Goal: Transaction & Acquisition: Purchase product/service

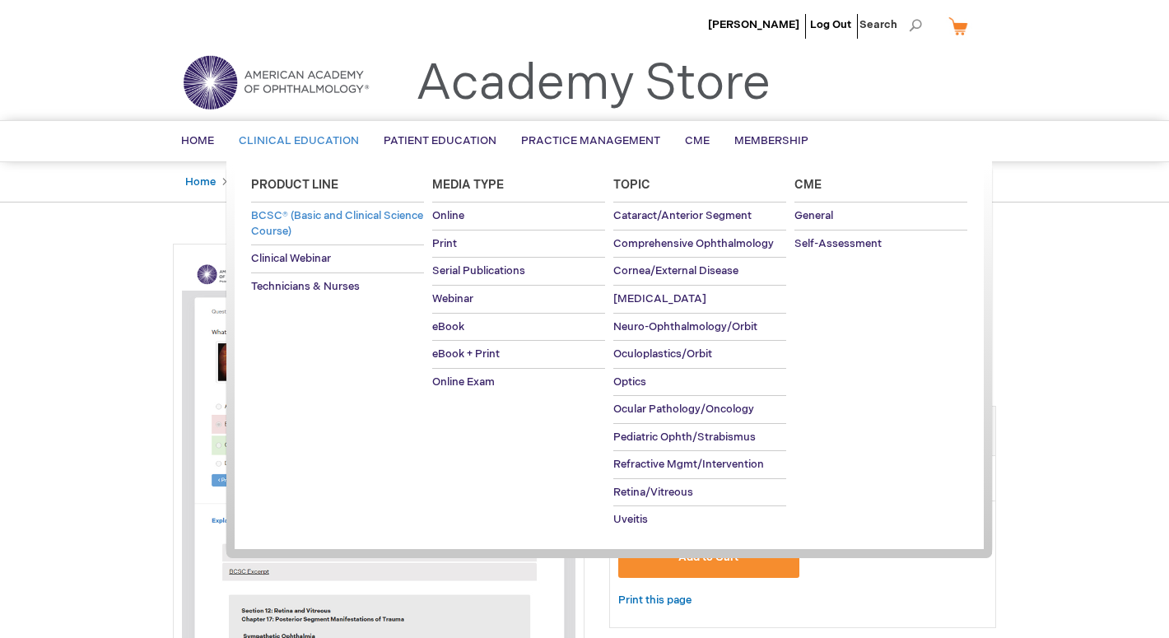
click at [319, 213] on span "BCSC® (Basic and Clinical Science Course)" at bounding box center [337, 223] width 172 height 29
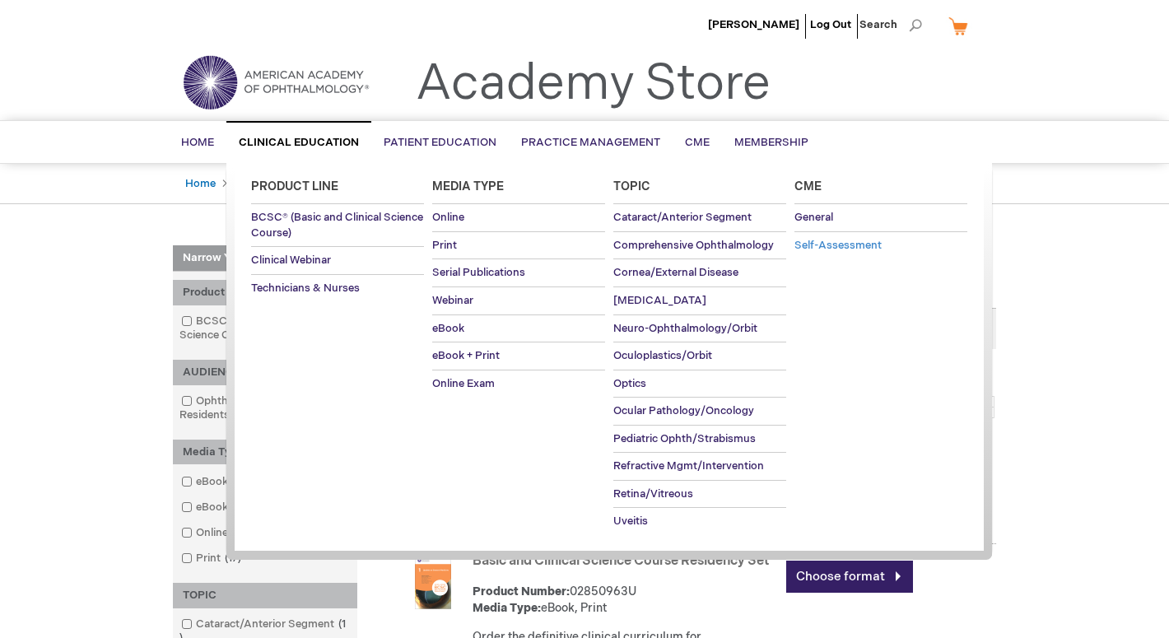
click at [813, 243] on span "Self-Assessment" at bounding box center [838, 245] width 87 height 13
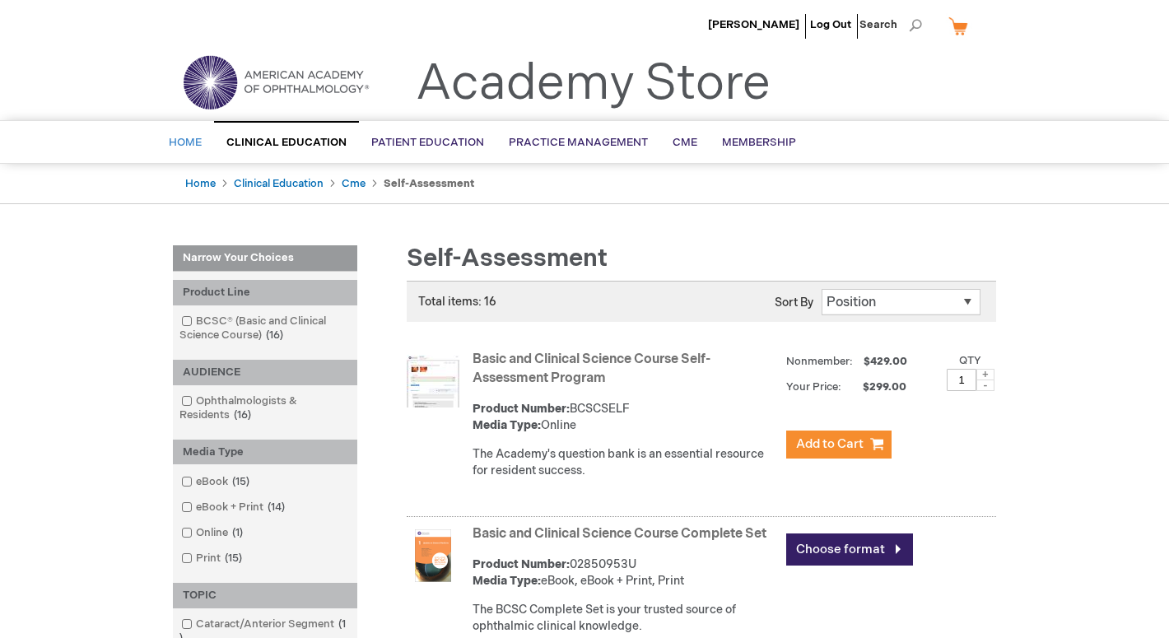
click at [184, 129] on link "Home" at bounding box center [185, 143] width 58 height 40
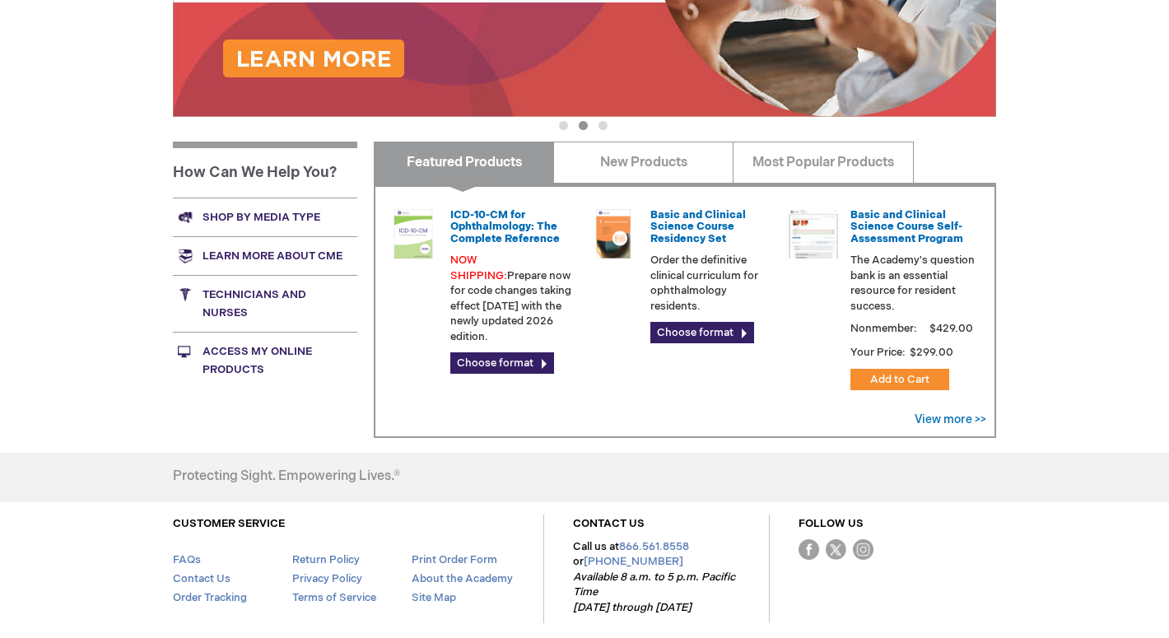
scroll to position [528, 0]
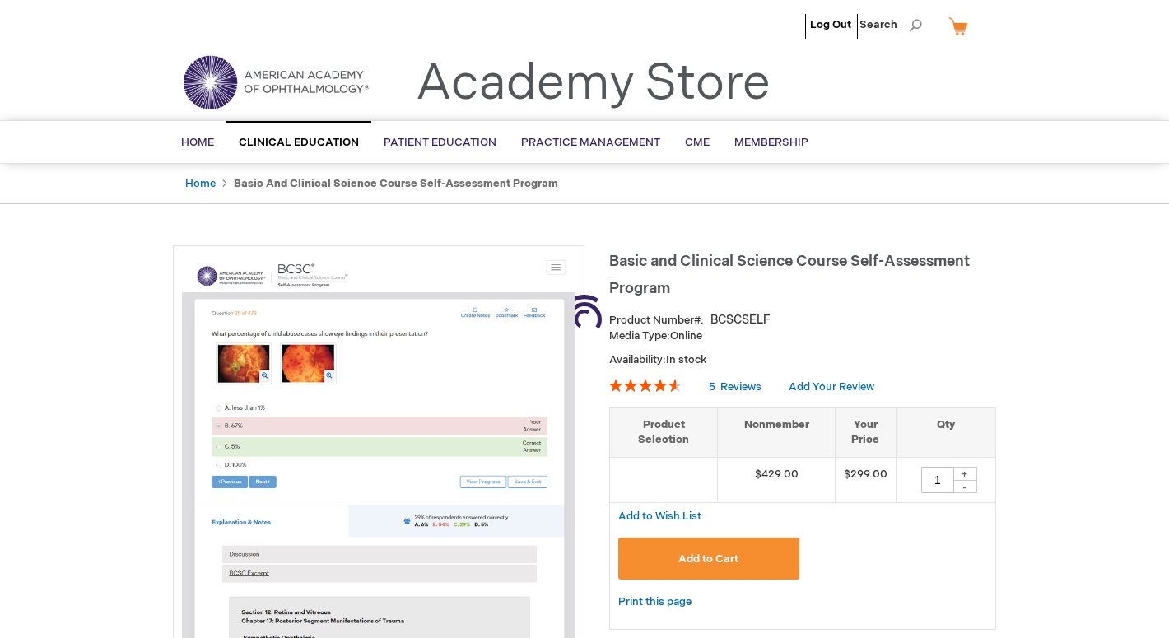
type input "1"
click at [761, 29] on span "[PERSON_NAME]" at bounding box center [753, 24] width 91 height 13
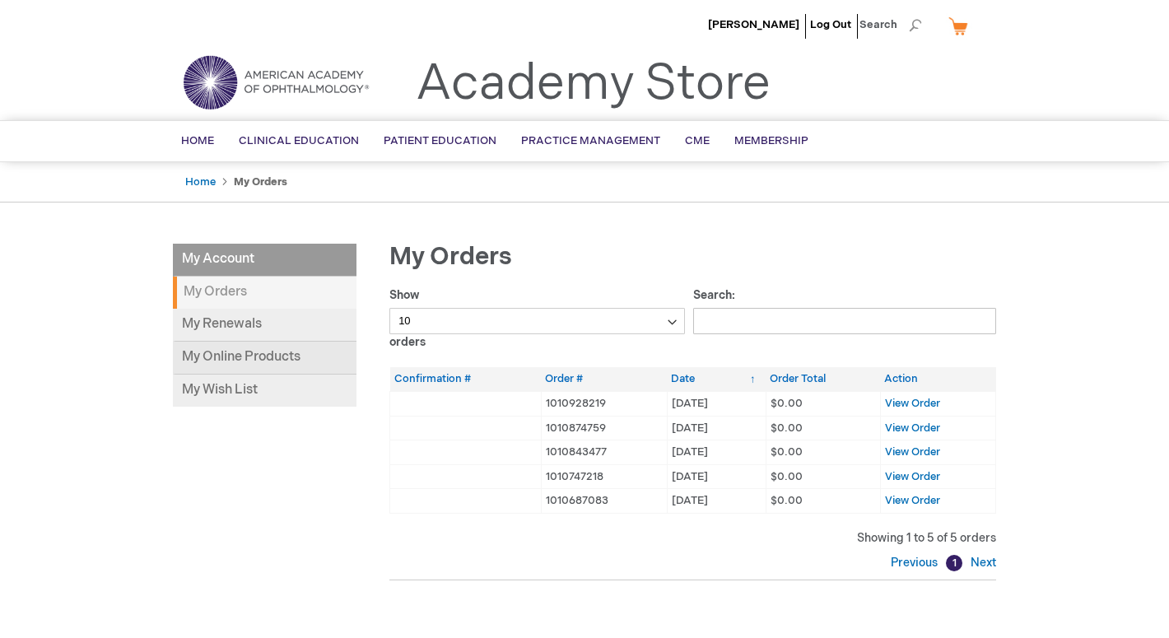
click at [280, 354] on link "My Online Products" at bounding box center [265, 358] width 184 height 33
